Goal: Information Seeking & Learning: Learn about a topic

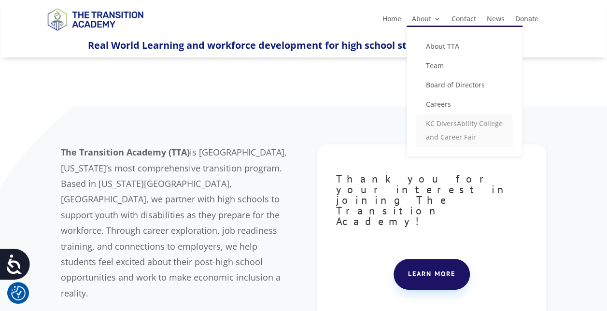
click at [464, 135] on link "KC DiversAbility College and Career Fair" at bounding box center [464, 130] width 97 height 33
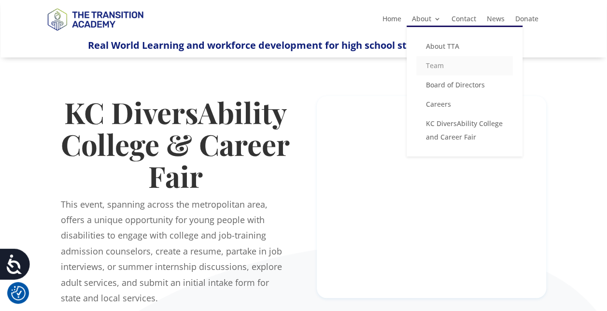
click at [443, 66] on link "Team" at bounding box center [464, 65] width 97 height 19
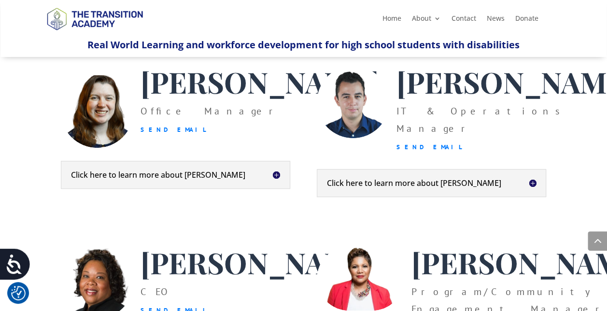
scroll to position [455, 0]
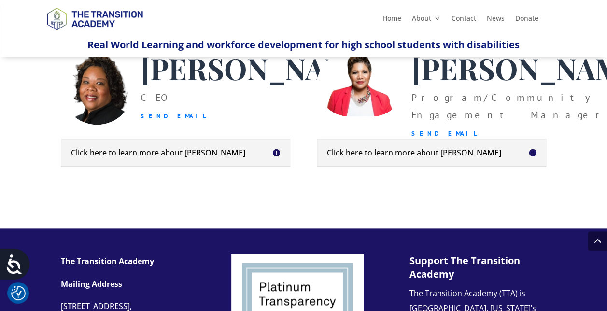
click at [271, 167] on div "Click here to learn more about Kim Kim Riley is a social entrepreneur based in …" at bounding box center [175, 153] width 229 height 28
click at [275, 157] on h5 "Click here to learn more about Kim" at bounding box center [175, 153] width 209 height 8
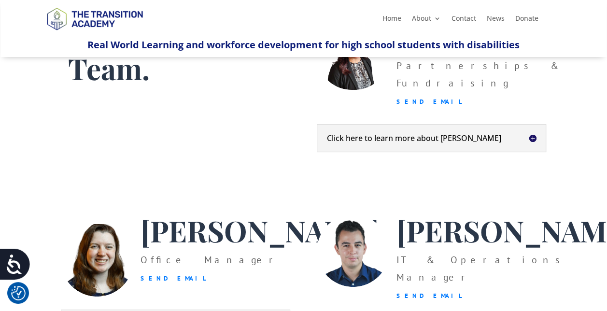
scroll to position [0, 0]
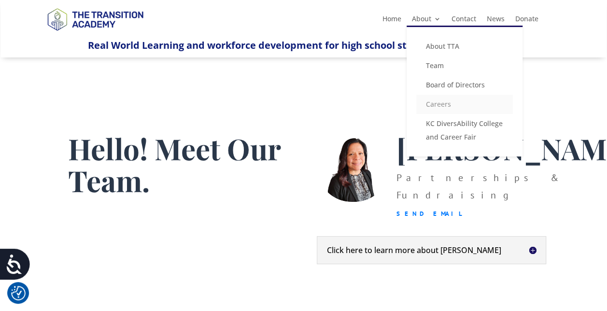
click at [432, 111] on link "Careers" at bounding box center [464, 104] width 97 height 19
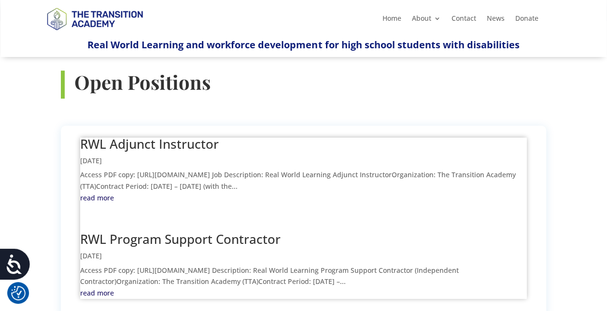
scroll to position [343, 0]
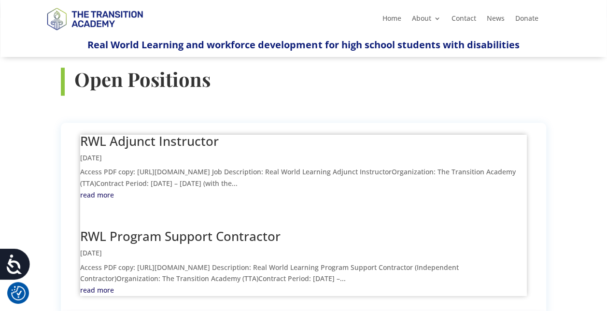
click at [234, 228] on link "RWL Program Support Contractor" at bounding box center [180, 236] width 200 height 17
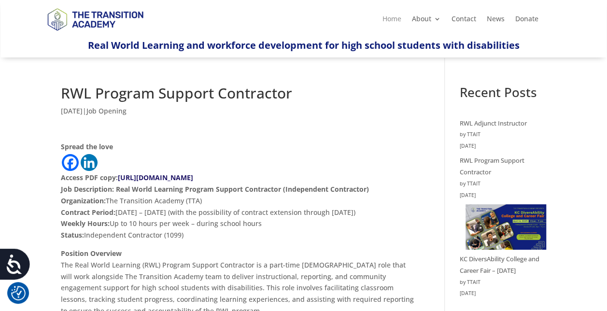
click at [388, 21] on link "Home" at bounding box center [392, 20] width 19 height 11
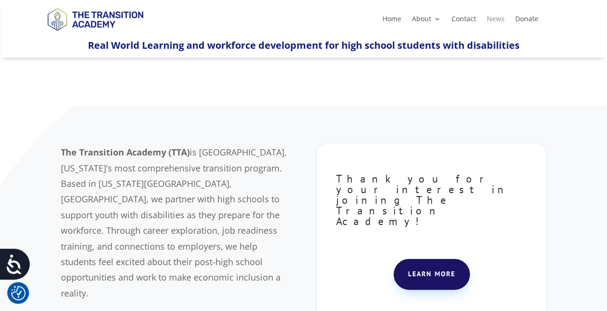
click at [487, 15] on ul "Home About About TTA Team Board of Directors Careers KC DiversAbility College a…" at bounding box center [460, 19] width 167 height 14
click at [492, 20] on link "News" at bounding box center [496, 20] width 18 height 11
